Goal: Task Accomplishment & Management: Use online tool/utility

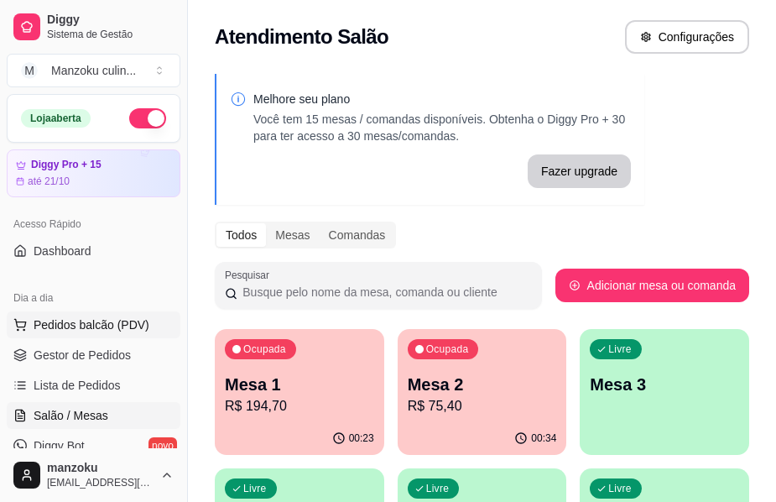
click at [87, 322] on span "Pedidos balcão (PDV)" at bounding box center [92, 324] width 116 height 17
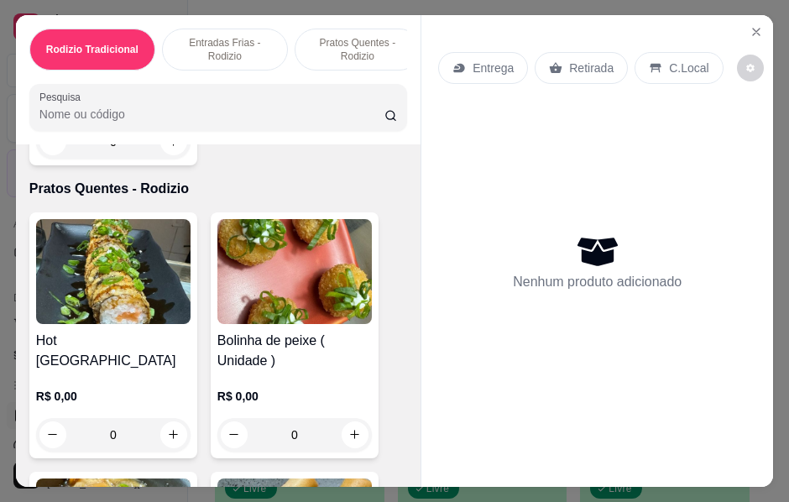
scroll to position [1343, 0]
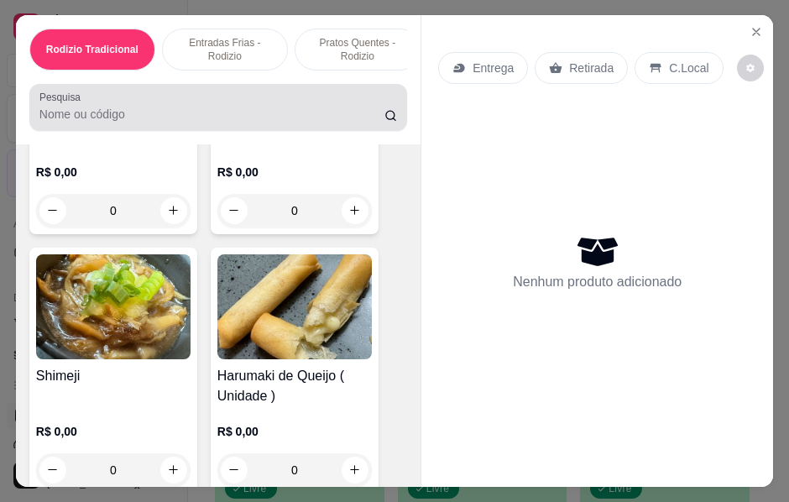
click at [282, 123] on input "Pesquisa" at bounding box center [211, 114] width 345 height 17
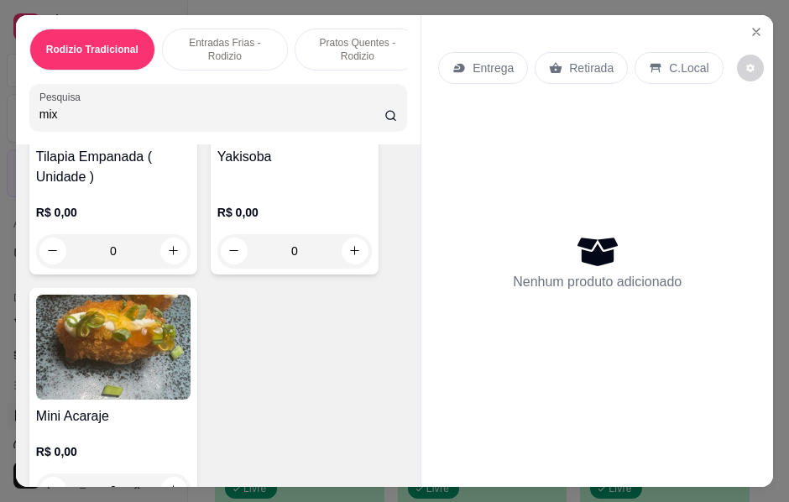
scroll to position [1629, 0]
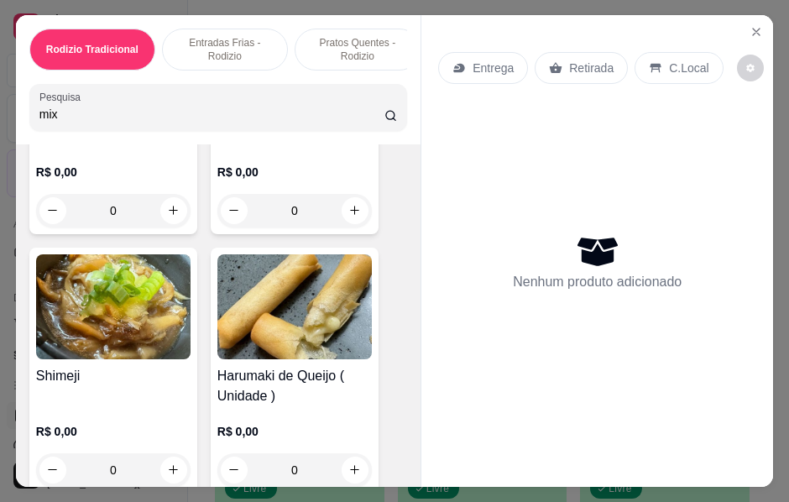
type input "mix"
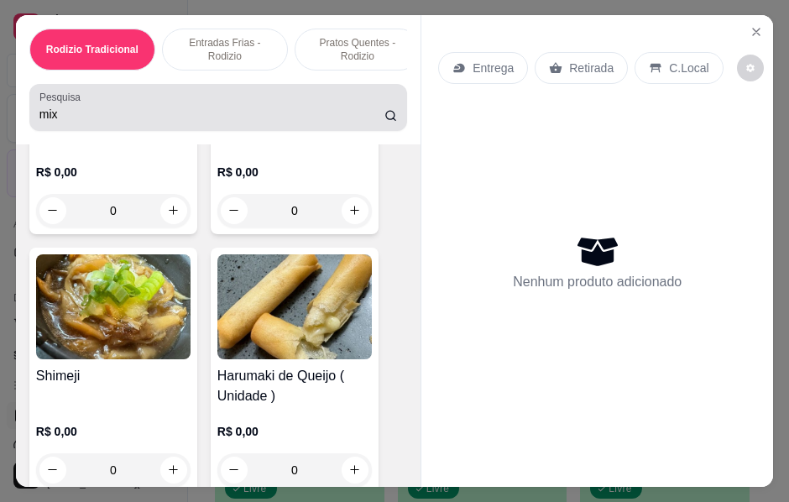
click at [389, 119] on icon at bounding box center [390, 115] width 13 height 13
click at [385, 119] on icon at bounding box center [390, 115] width 13 height 13
click at [386, 122] on icon at bounding box center [390, 115] width 13 height 13
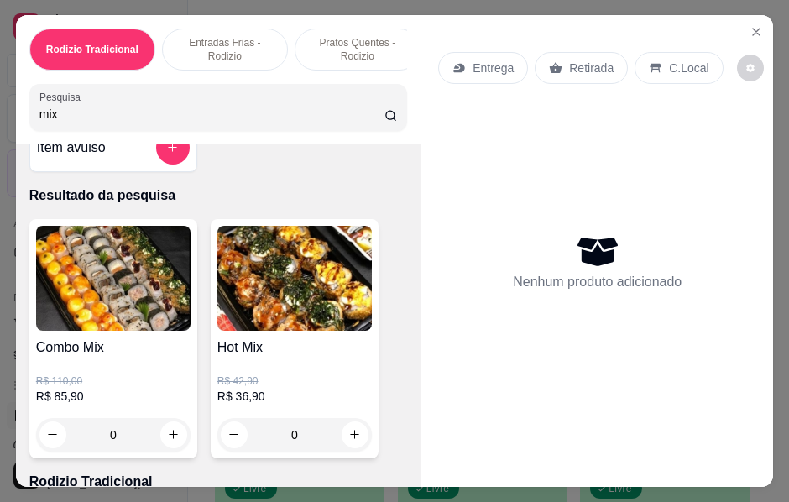
scroll to position [0, 0]
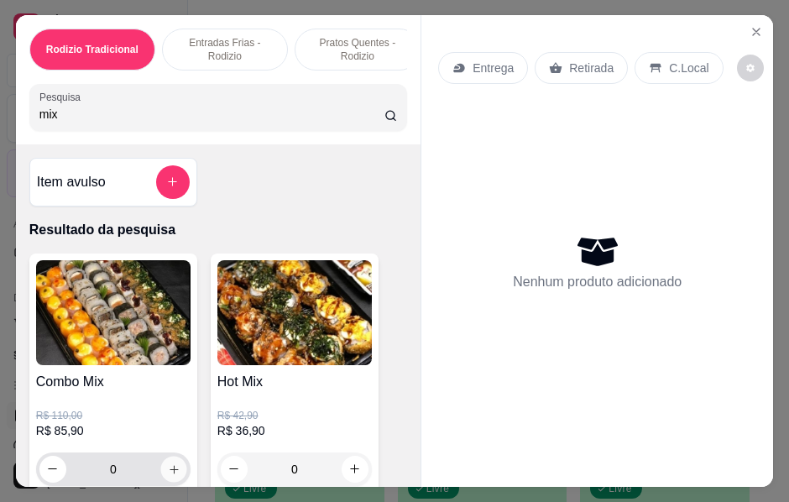
click at [168, 472] on icon "increase-product-quantity" at bounding box center [174, 469] width 13 height 13
type input "1"
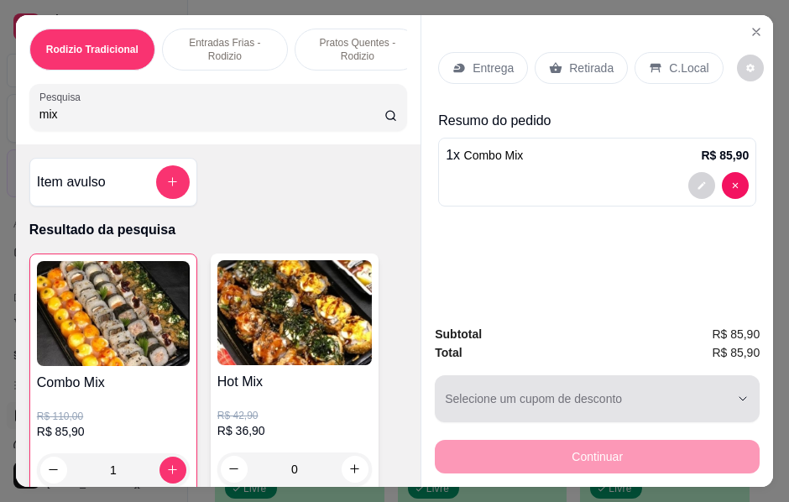
click at [609, 408] on div "button" at bounding box center [587, 399] width 284 height 34
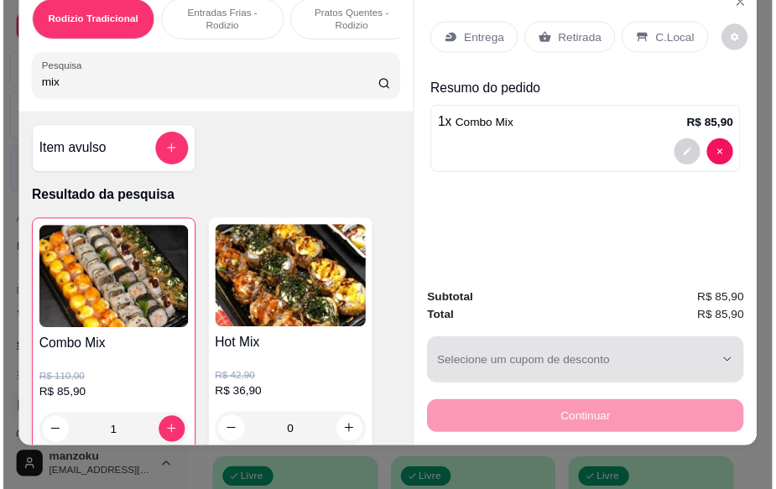
scroll to position [45, 0]
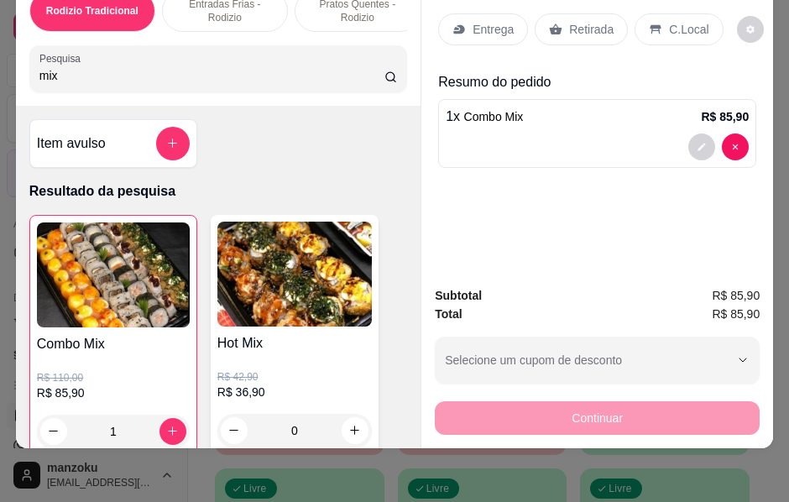
click at [585, 22] on p "Retirada" at bounding box center [591, 29] width 44 height 17
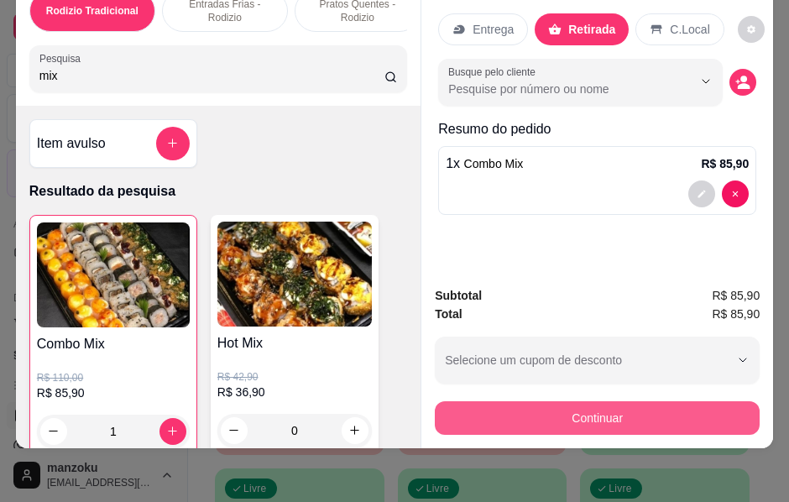
click at [599, 401] on button "Continuar" at bounding box center [597, 418] width 325 height 34
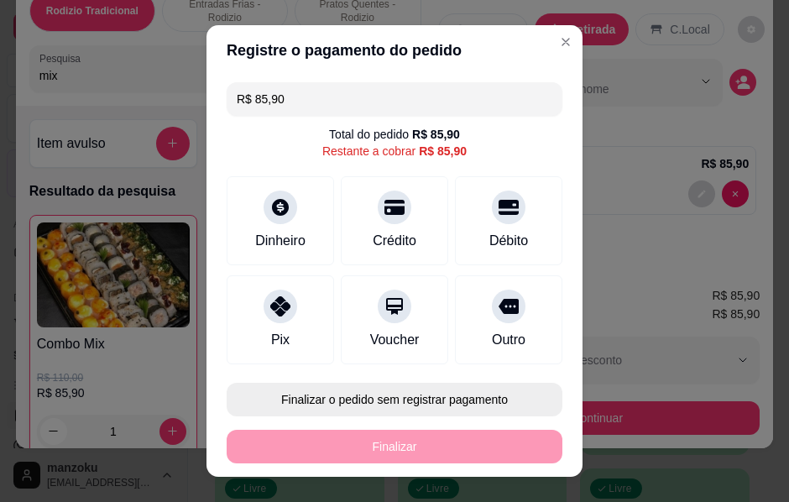
click at [411, 394] on button "Finalizar o pedido sem registrar pagamento" at bounding box center [395, 400] width 336 height 34
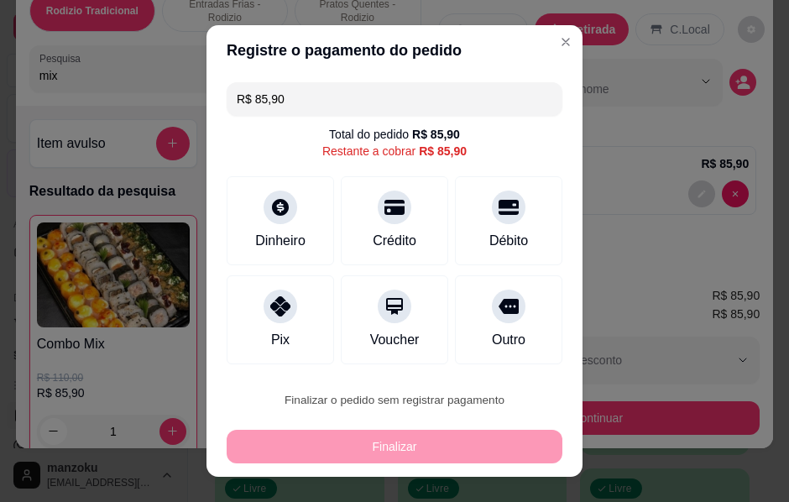
click at [504, 354] on button "Confirmar" at bounding box center [491, 351] width 60 height 25
type input "0"
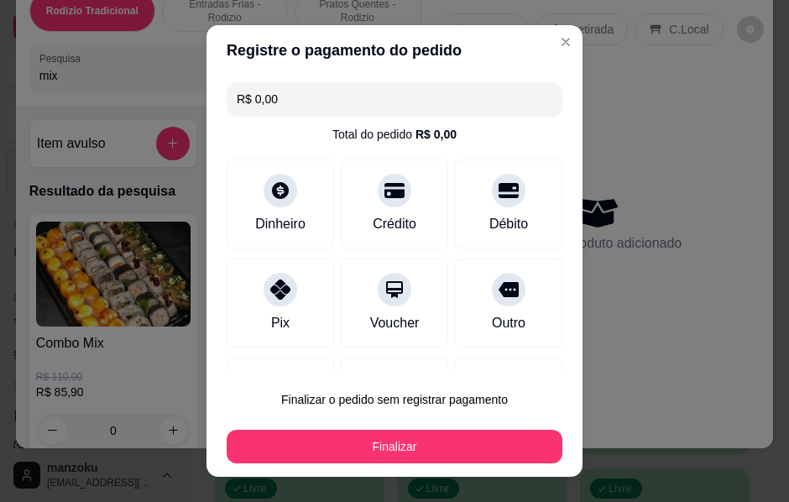
type input "R$ 0,00"
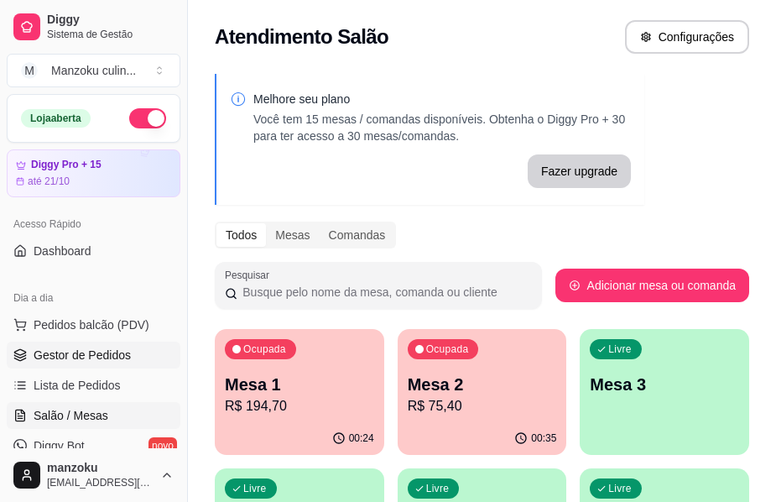
click at [88, 356] on span "Gestor de Pedidos" at bounding box center [82, 355] width 97 height 17
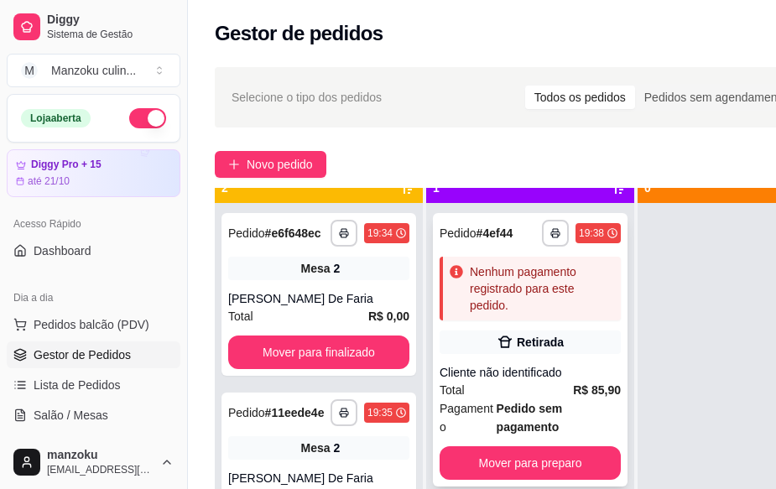
scroll to position [60, 0]
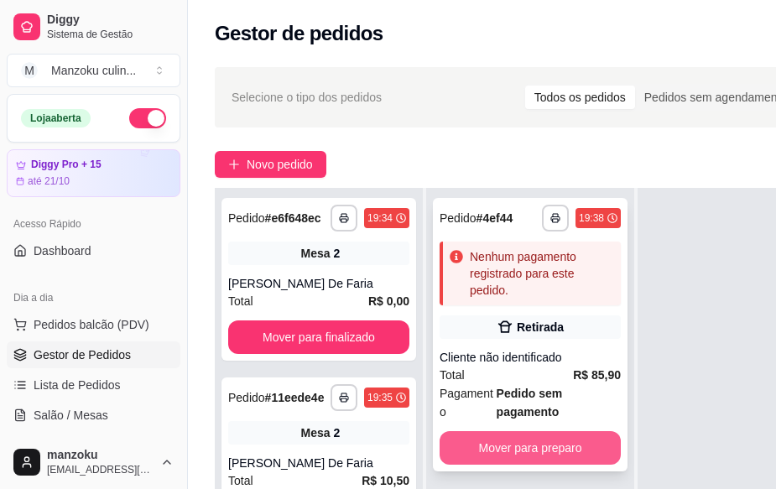
click at [556, 431] on button "Mover para preparo" at bounding box center [530, 448] width 181 height 34
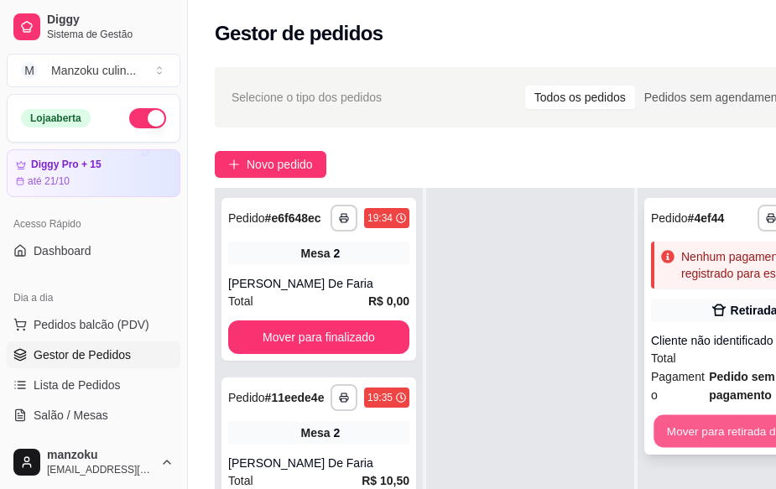
click at [698, 415] on button "Mover para retirada disponível" at bounding box center [744, 431] width 180 height 33
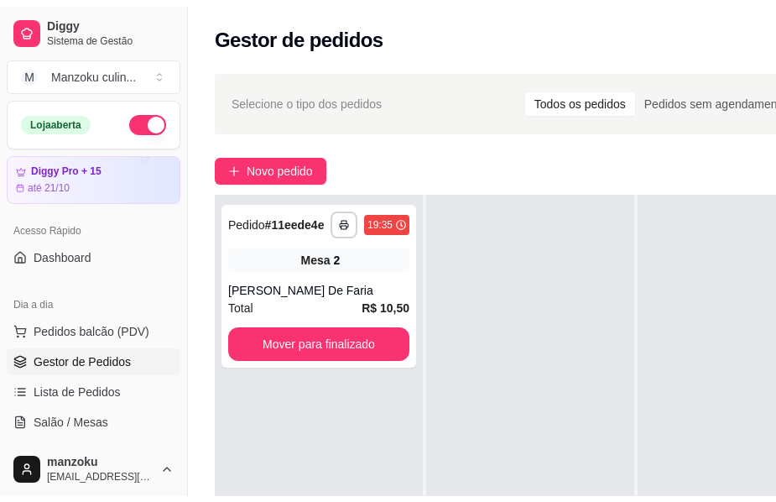
scroll to position [0, 0]
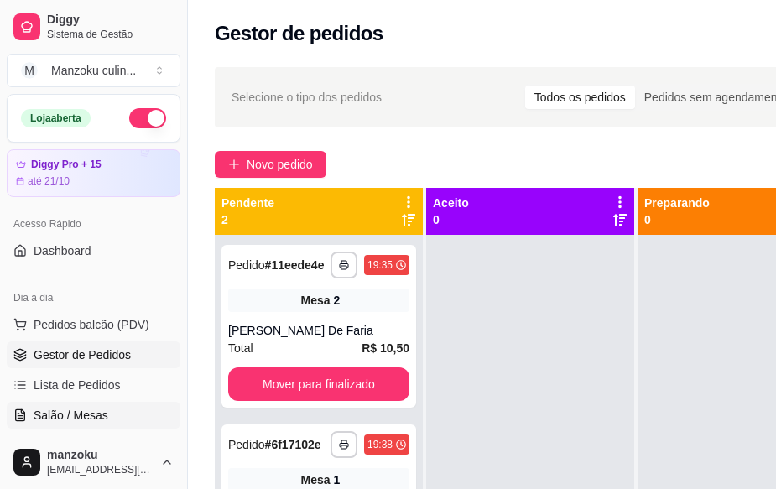
click at [81, 409] on span "Salão / Mesas" at bounding box center [71, 415] width 75 height 17
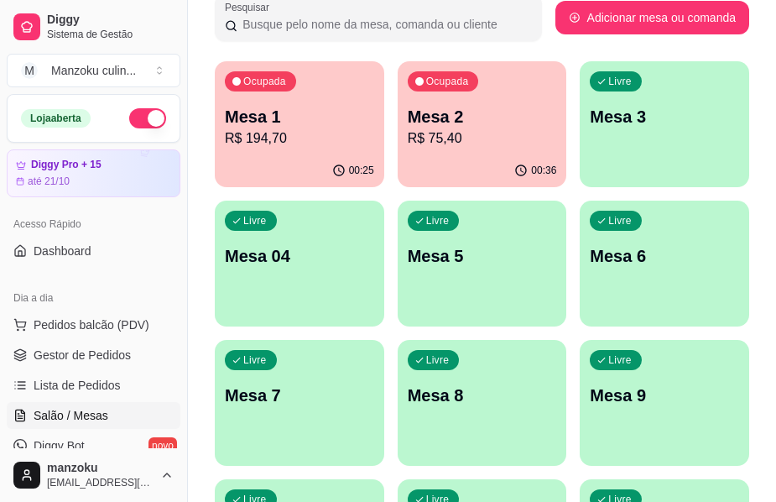
scroll to position [84, 0]
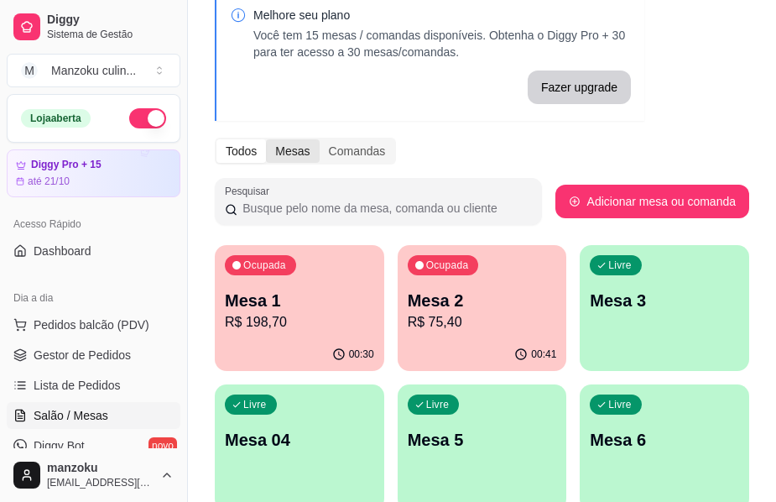
click at [293, 139] on div "Mesas" at bounding box center [292, 150] width 53 height 23
click at [266, 139] on input "Mesas" at bounding box center [266, 139] width 0 height 0
click at [246, 148] on div "Todos" at bounding box center [242, 150] width 50 height 23
click at [217, 139] on input "Todos" at bounding box center [217, 139] width 0 height 0
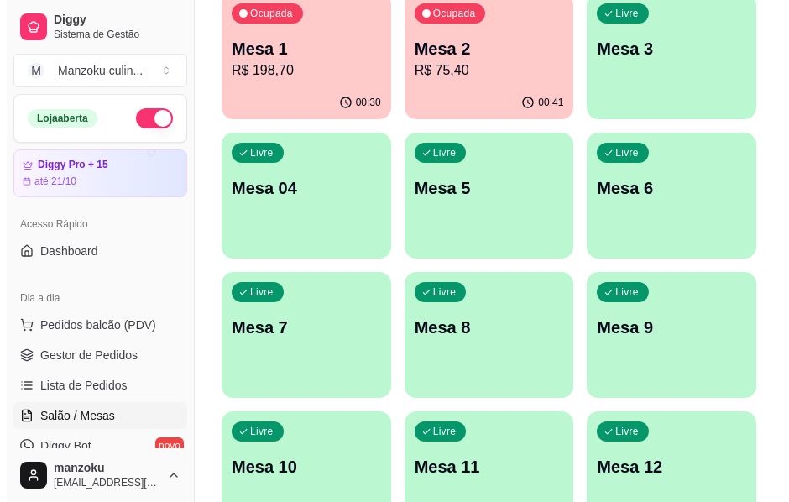
scroll to position [252, 0]
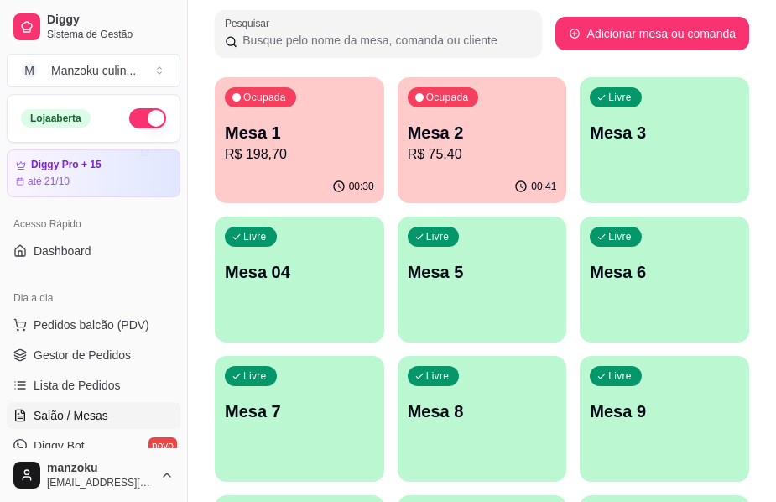
click at [298, 137] on p "Mesa 1" at bounding box center [299, 132] width 149 height 23
click at [274, 116] on div "Ocupada Mesa 1 R$ 198,70" at bounding box center [300, 123] width 170 height 93
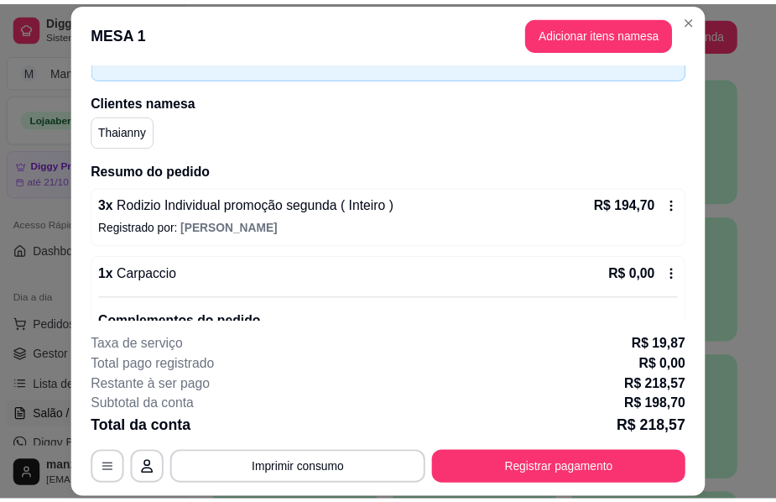
scroll to position [336, 0]
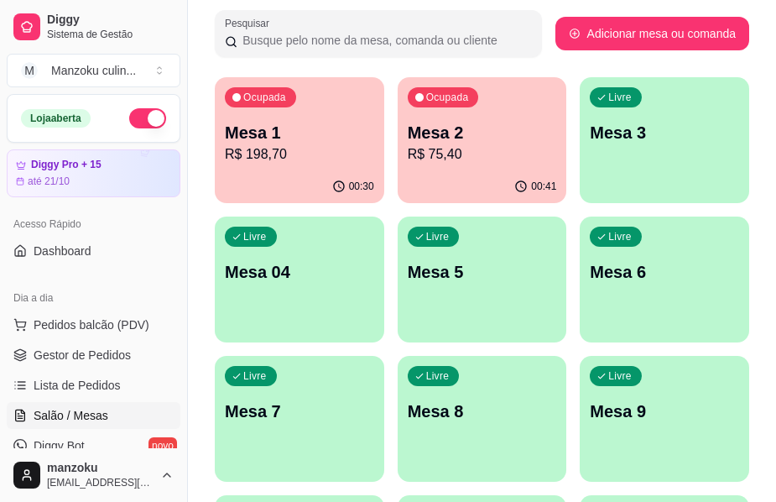
click at [488, 159] on p "R$ 75,40" at bounding box center [482, 154] width 149 height 20
drag, startPoint x: 773, startPoint y: 60, endPoint x: 690, endPoint y: 23, distance: 91.3
click at [773, 60] on div "Melhore seu plano Você tem 15 mesas / comandas disponíveis. Obtenha o Diggy Pro…" at bounding box center [482, 366] width 588 height 1108
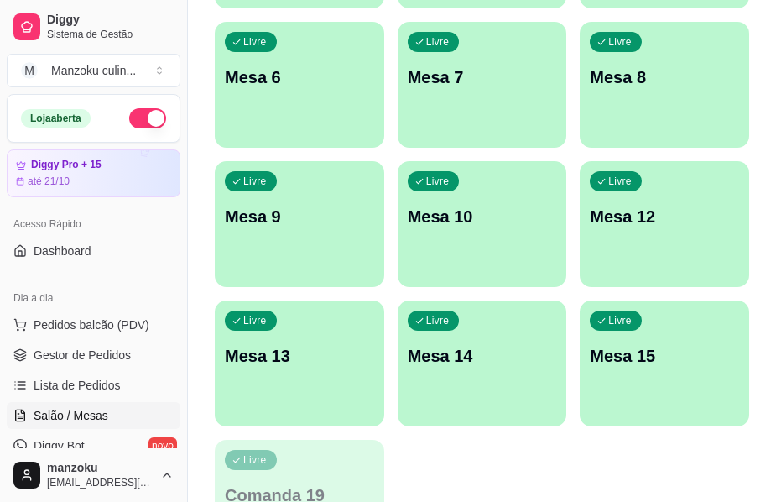
scroll to position [298, 0]
